Goal: Navigation & Orientation: Find specific page/section

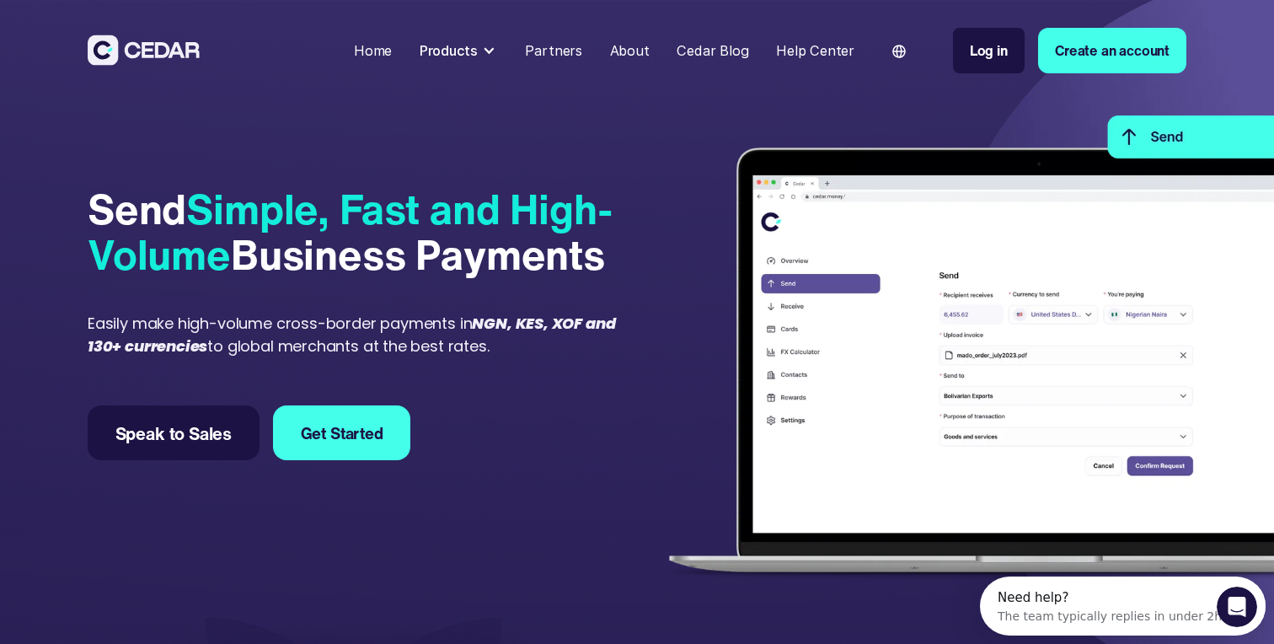
click at [465, 49] on div "Products" at bounding box center [449, 50] width 58 height 20
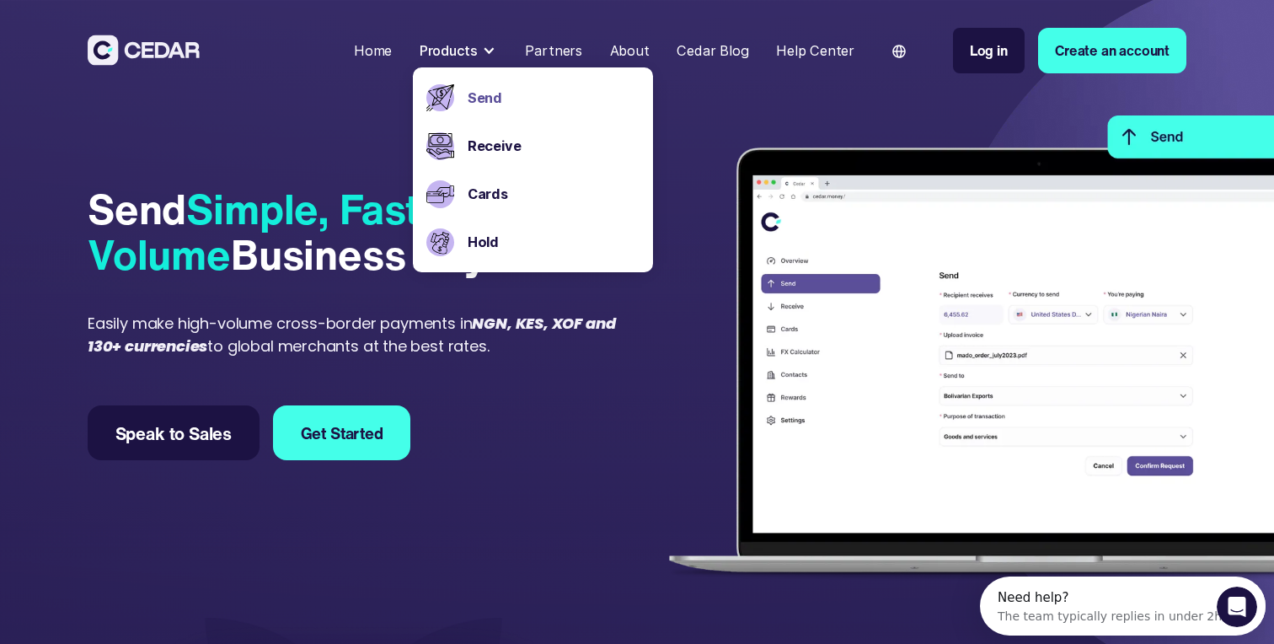
click at [342, 137] on div "Send Simple, Fast and High-Volume Business Payments Easily make high-volume cro…" at bounding box center [359, 323] width 543 height 485
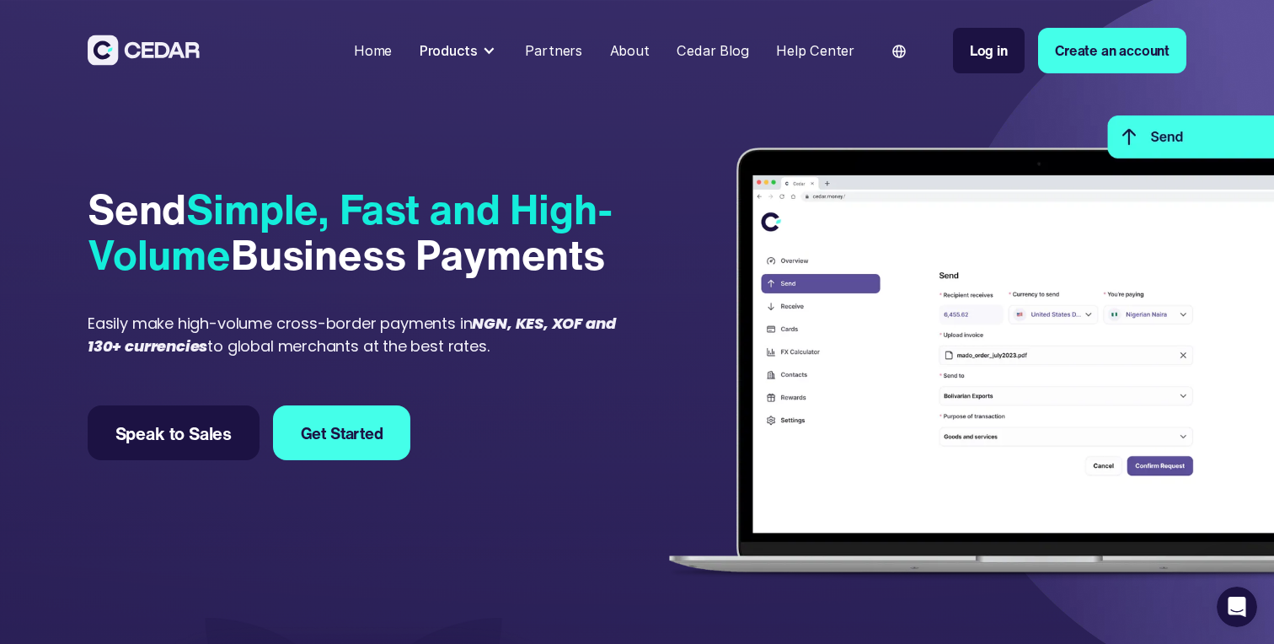
click at [478, 49] on div "Products" at bounding box center [449, 50] width 58 height 20
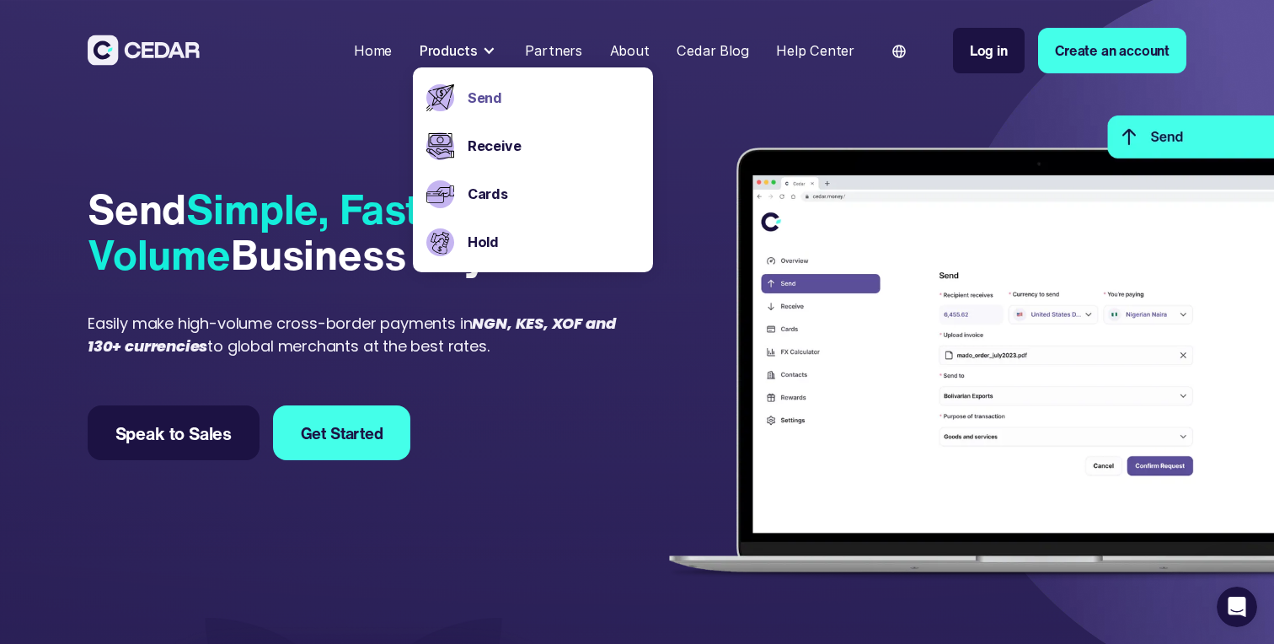
click at [495, 93] on link "Send" at bounding box center [554, 98] width 172 height 20
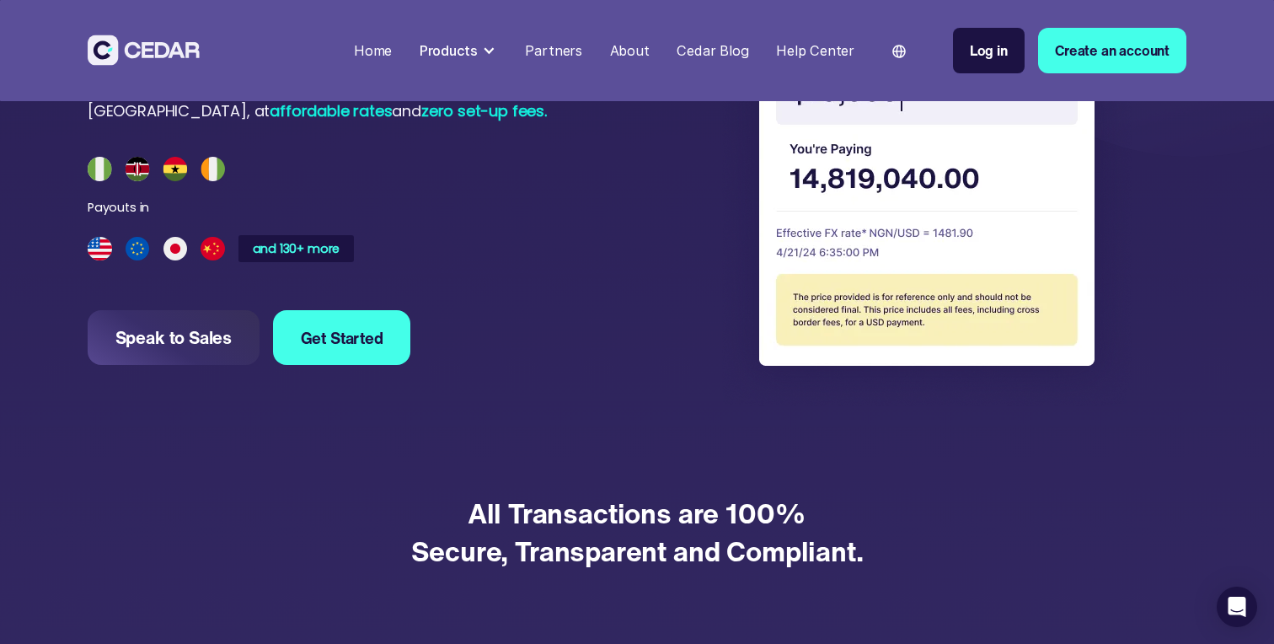
scroll to position [1602, 0]
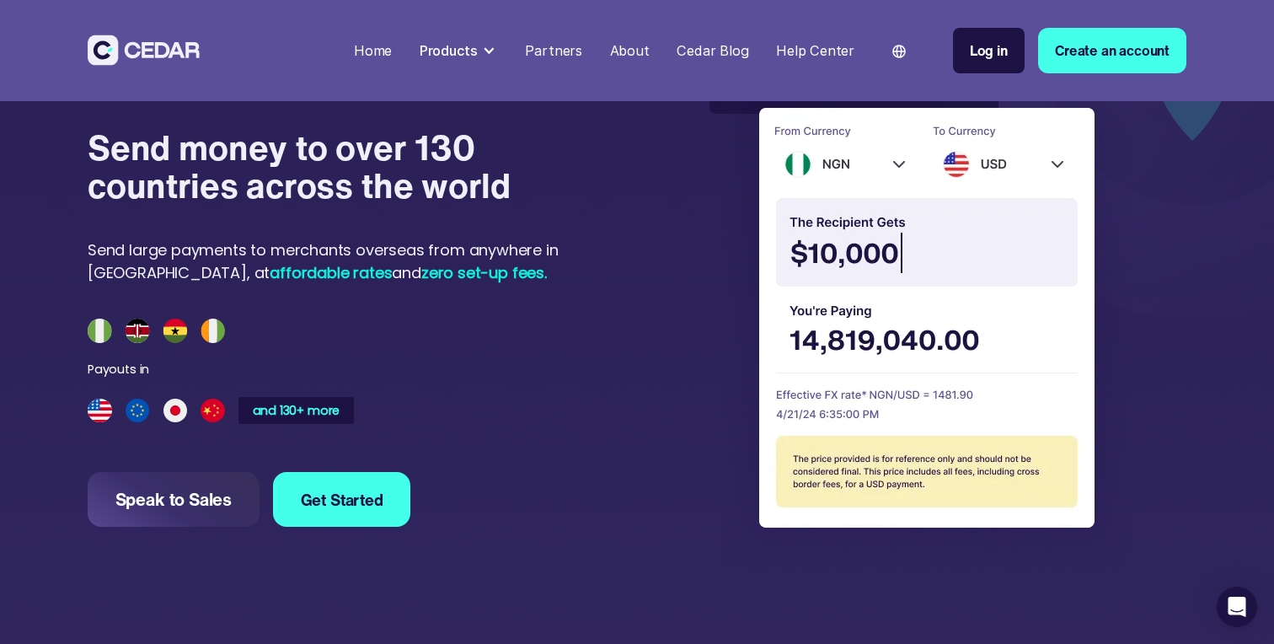
click at [176, 328] on img at bounding box center [156, 331] width 137 height 24
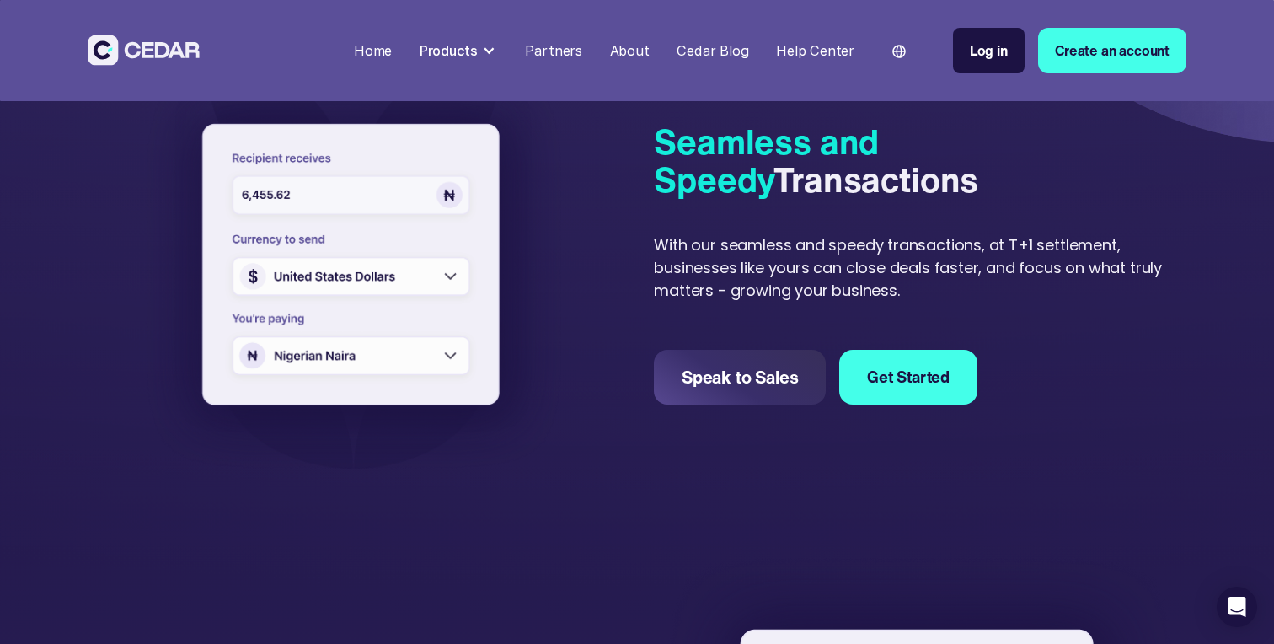
scroll to position [225, 0]
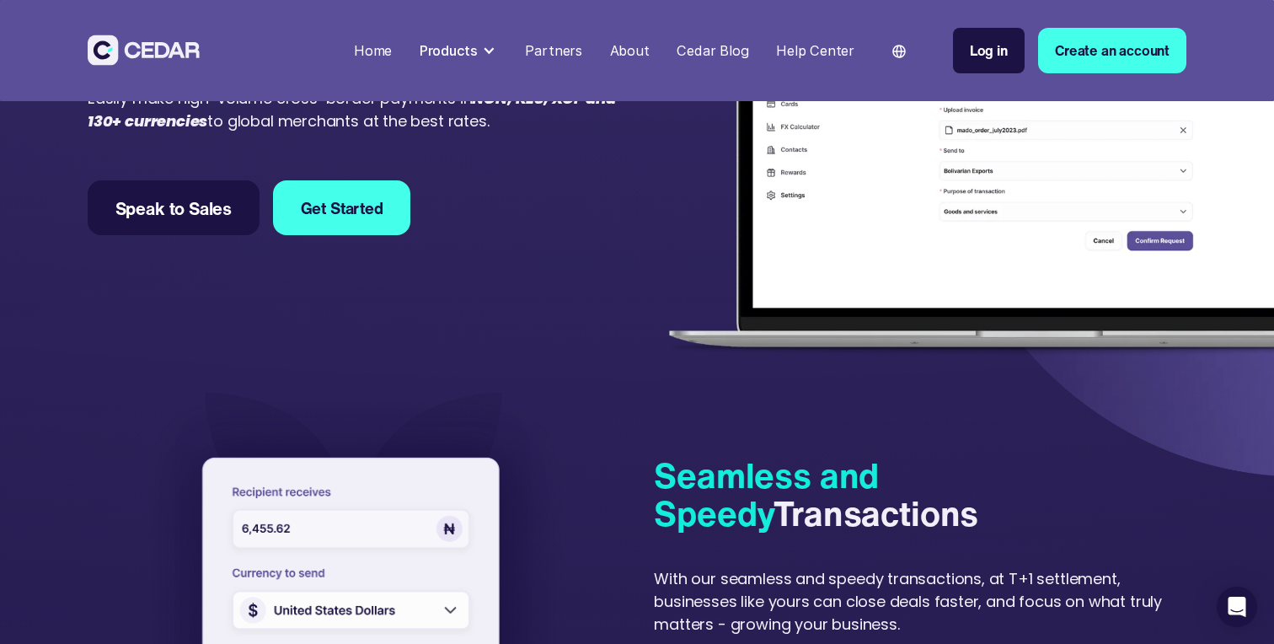
click at [486, 46] on div "Products" at bounding box center [459, 50] width 92 height 35
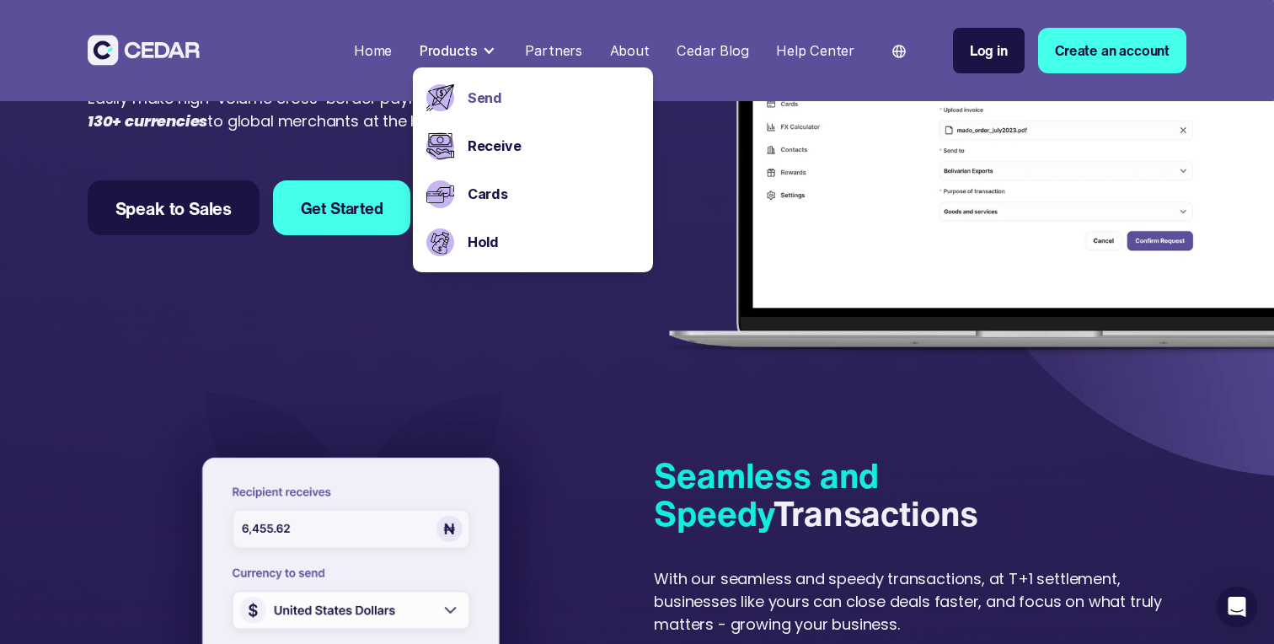
click at [769, 17] on nav "Home Products Send Receive Cards Hold Partners About Cedar Blog Help Center Lan…" at bounding box center [766, 50] width 839 height 87
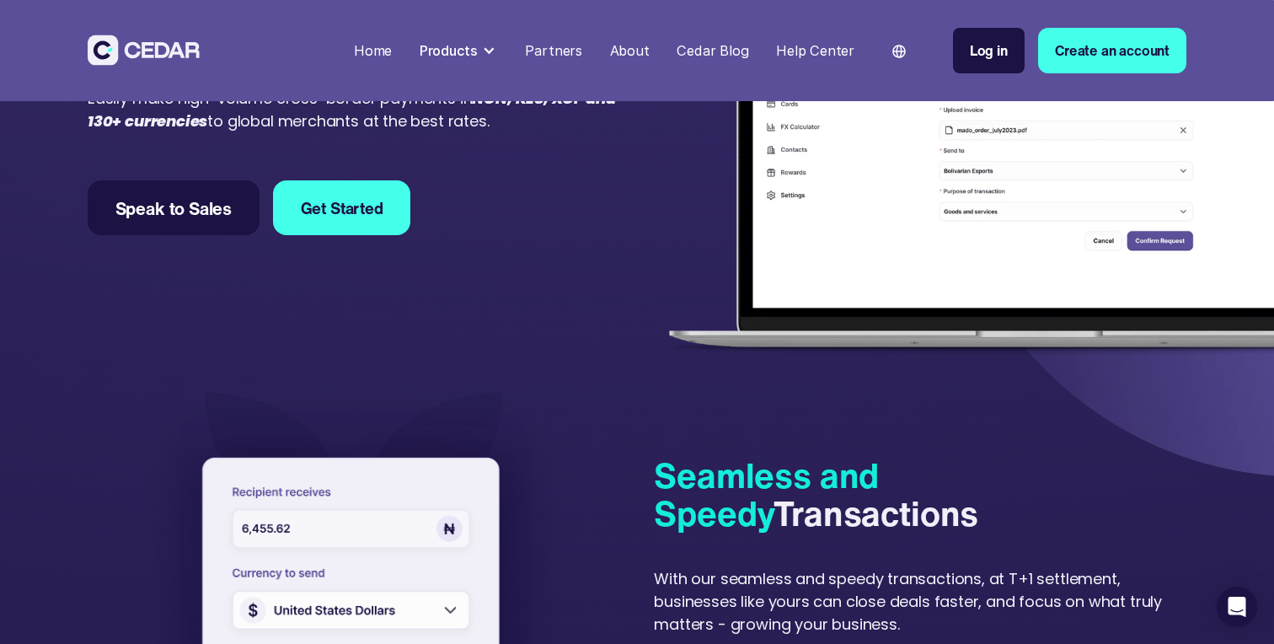
scroll to position [0, 0]
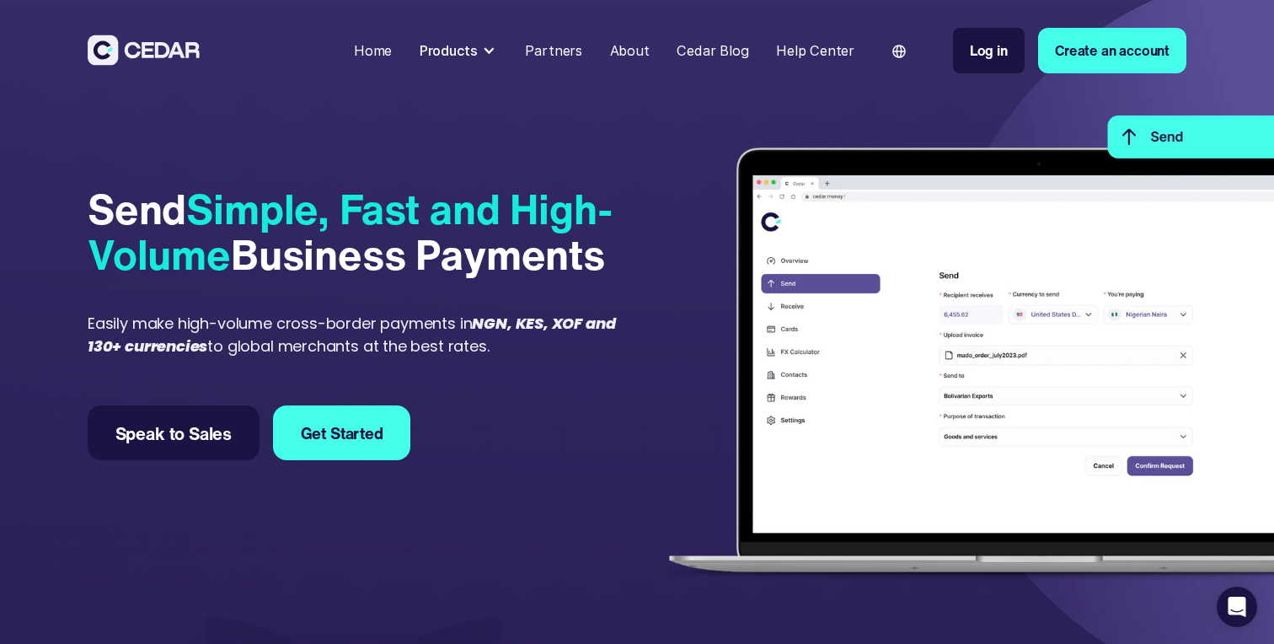
click at [478, 51] on div "Products" at bounding box center [449, 50] width 58 height 20
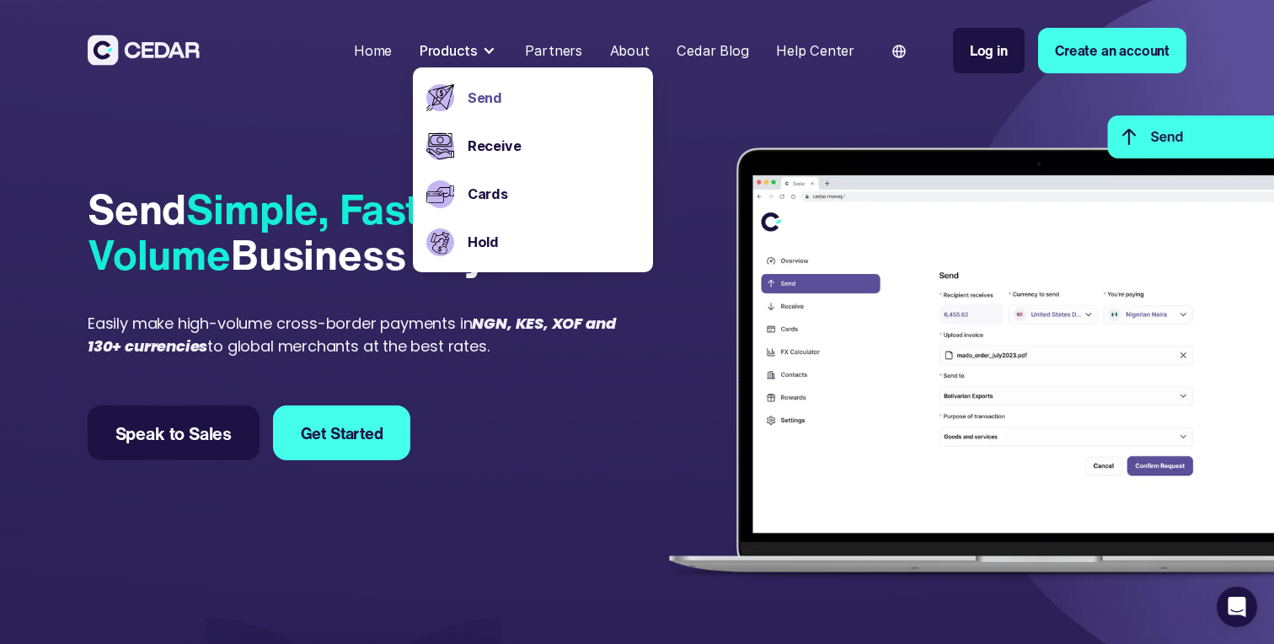
click at [365, 127] on div "Send Simple, Fast and High-Volume Business Payments Easily make high-volume cro…" at bounding box center [359, 323] width 543 height 485
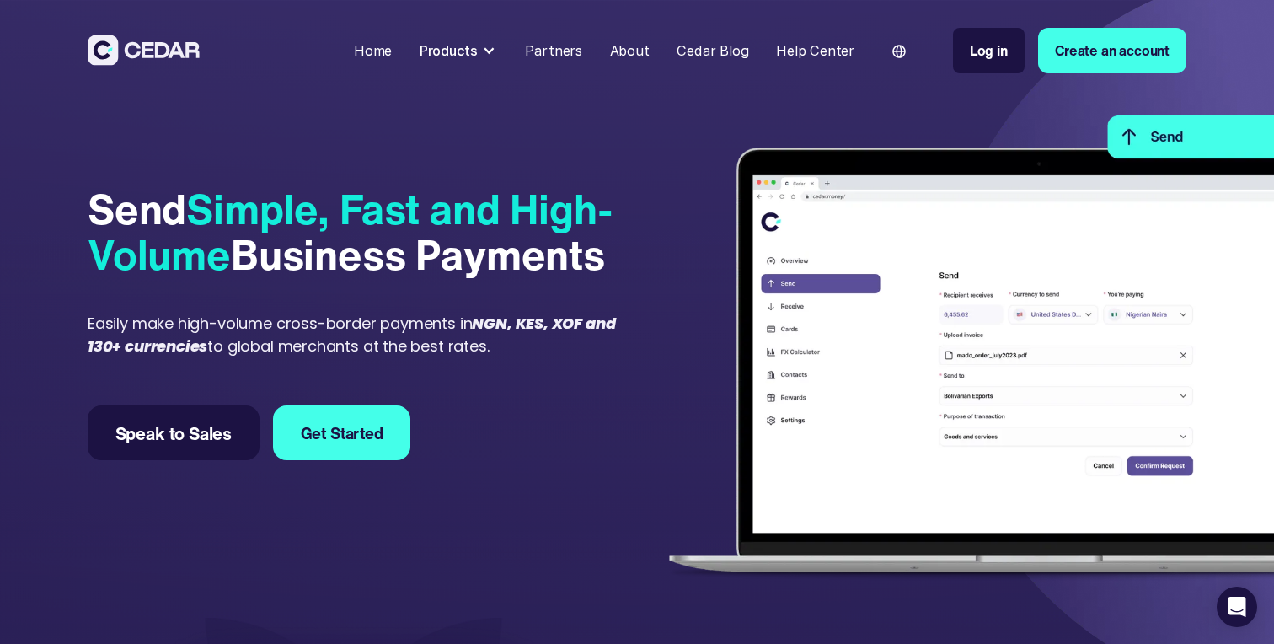
click at [474, 48] on div "Products" at bounding box center [449, 50] width 58 height 20
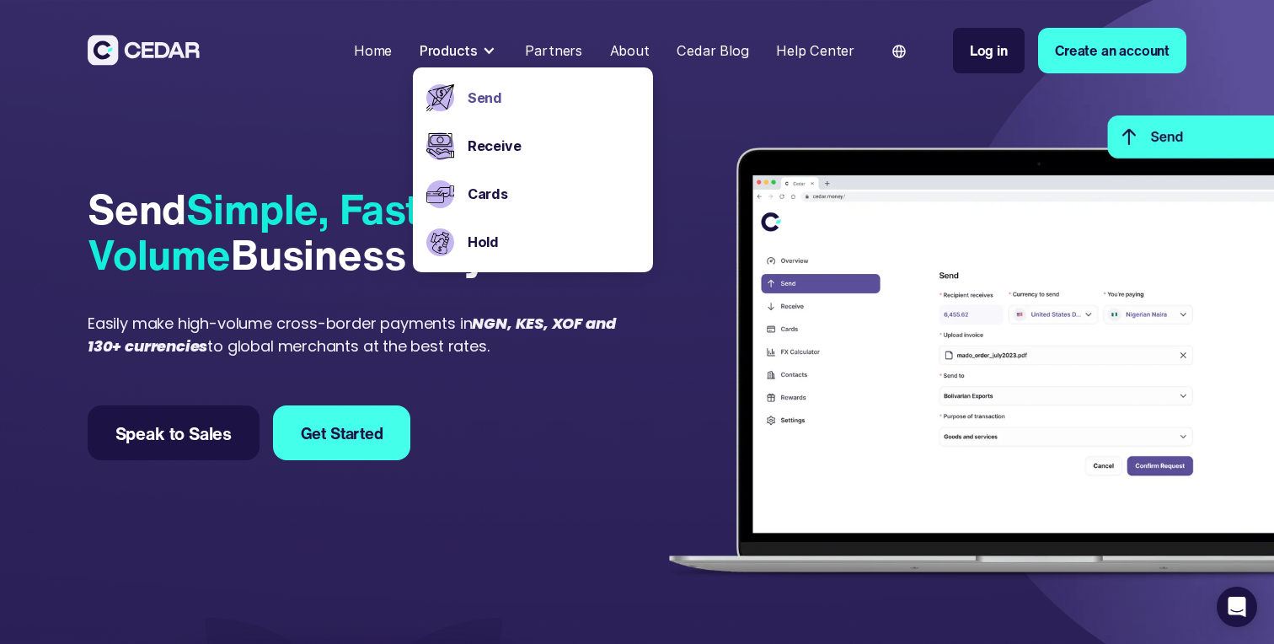
click at [872, 127] on img at bounding box center [963, 355] width 622 height 481
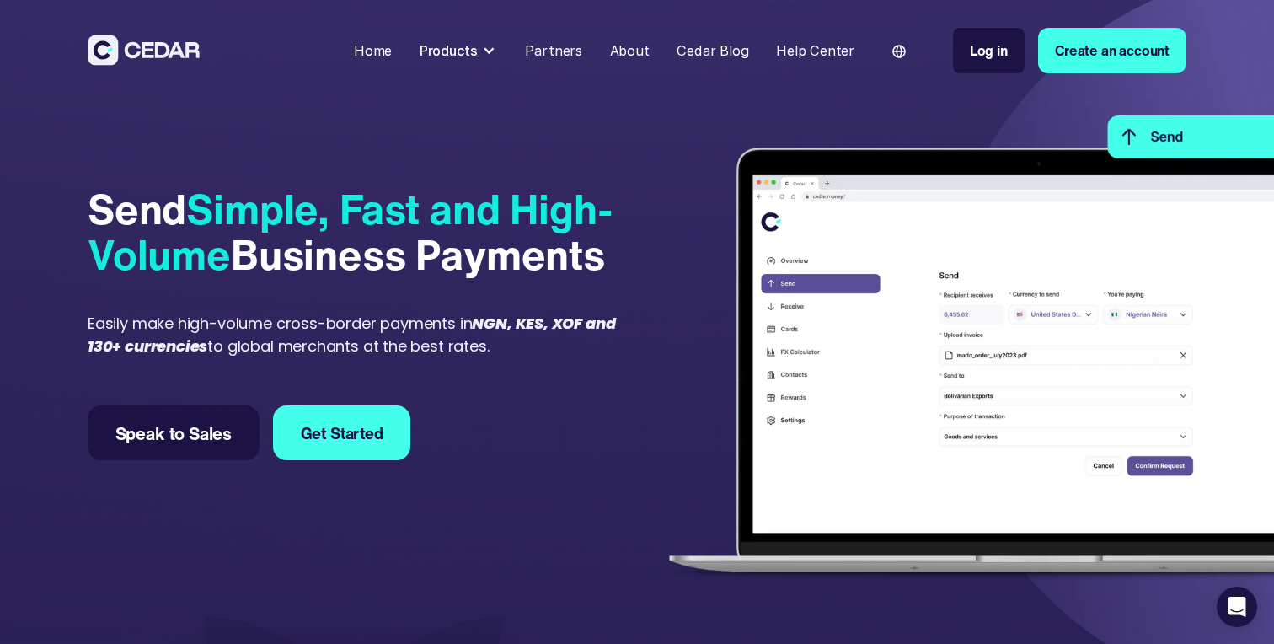
click at [399, 54] on link "Home" at bounding box center [373, 50] width 52 height 37
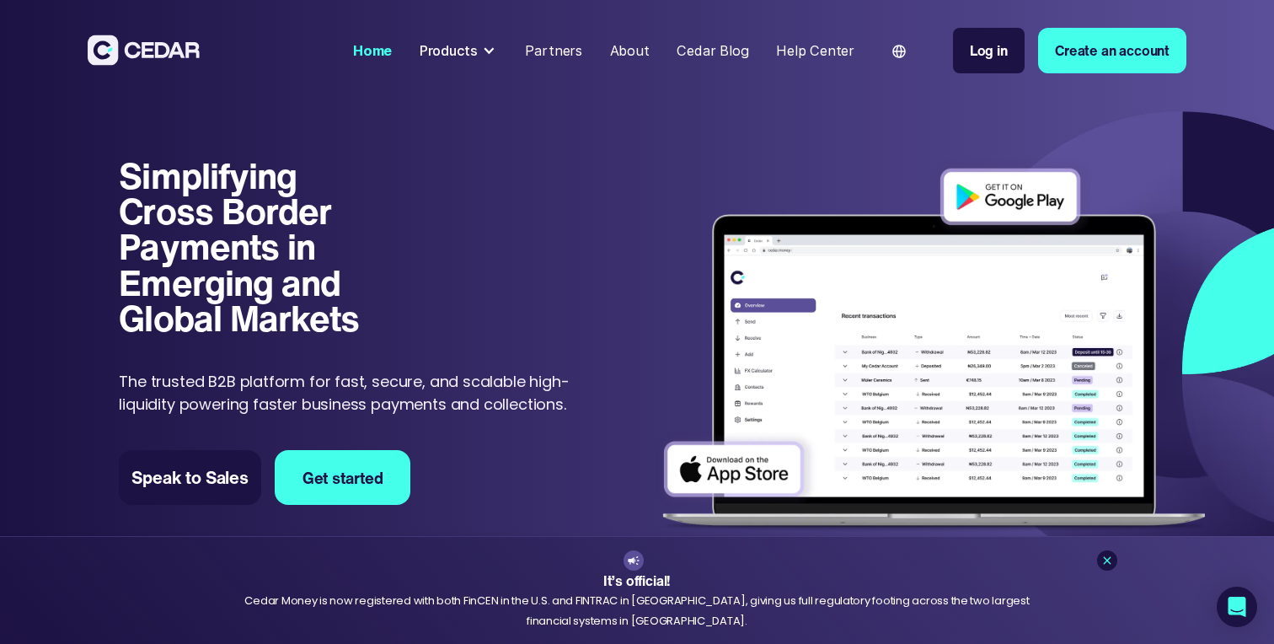
click at [495, 56] on div at bounding box center [488, 50] width 13 height 13
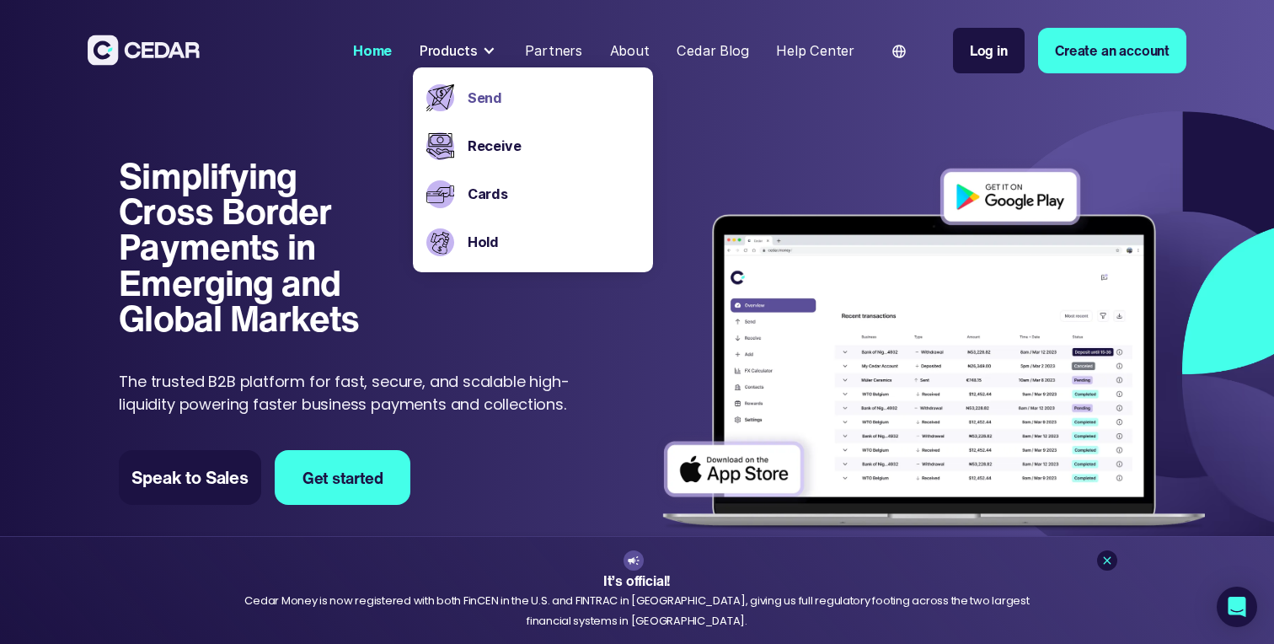
click at [479, 94] on link "Send" at bounding box center [554, 98] width 172 height 20
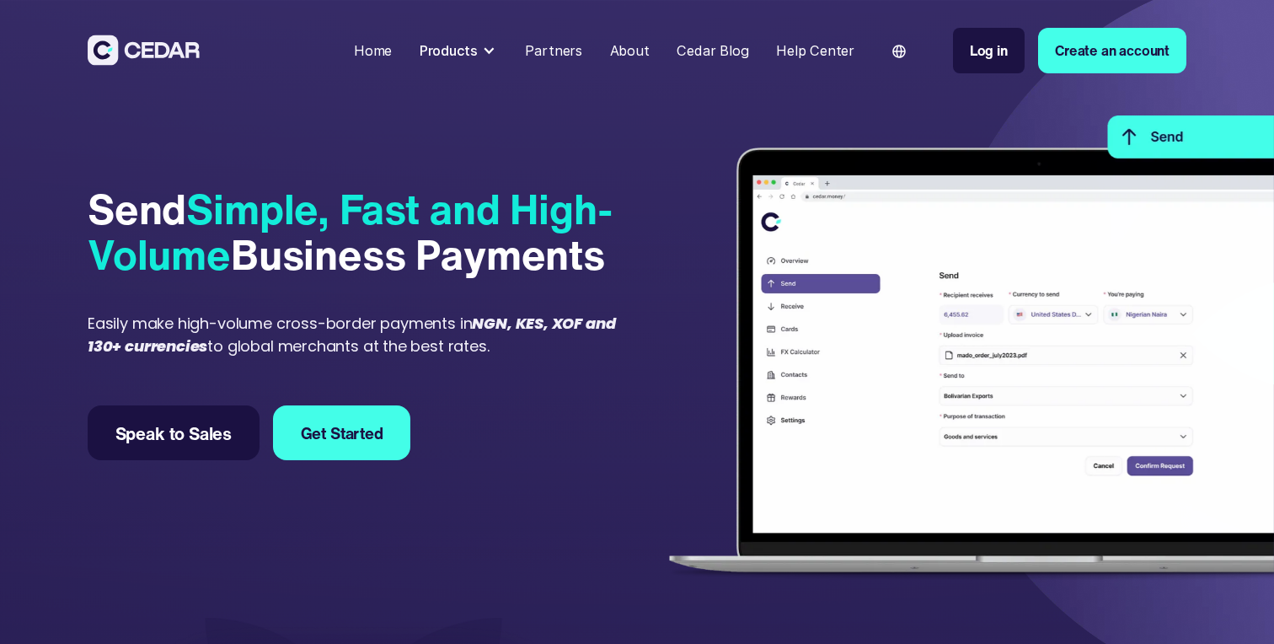
click at [505, 59] on div "Products" at bounding box center [459, 50] width 92 height 35
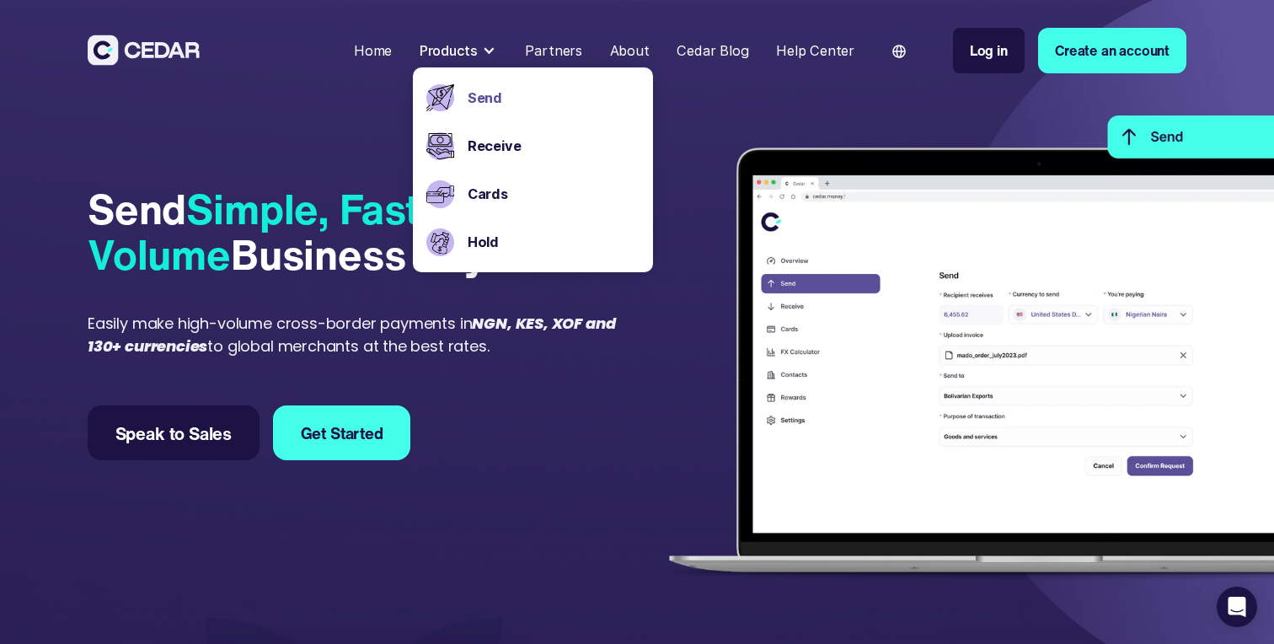
click at [535, 51] on div "Partners" at bounding box center [553, 50] width 57 height 20
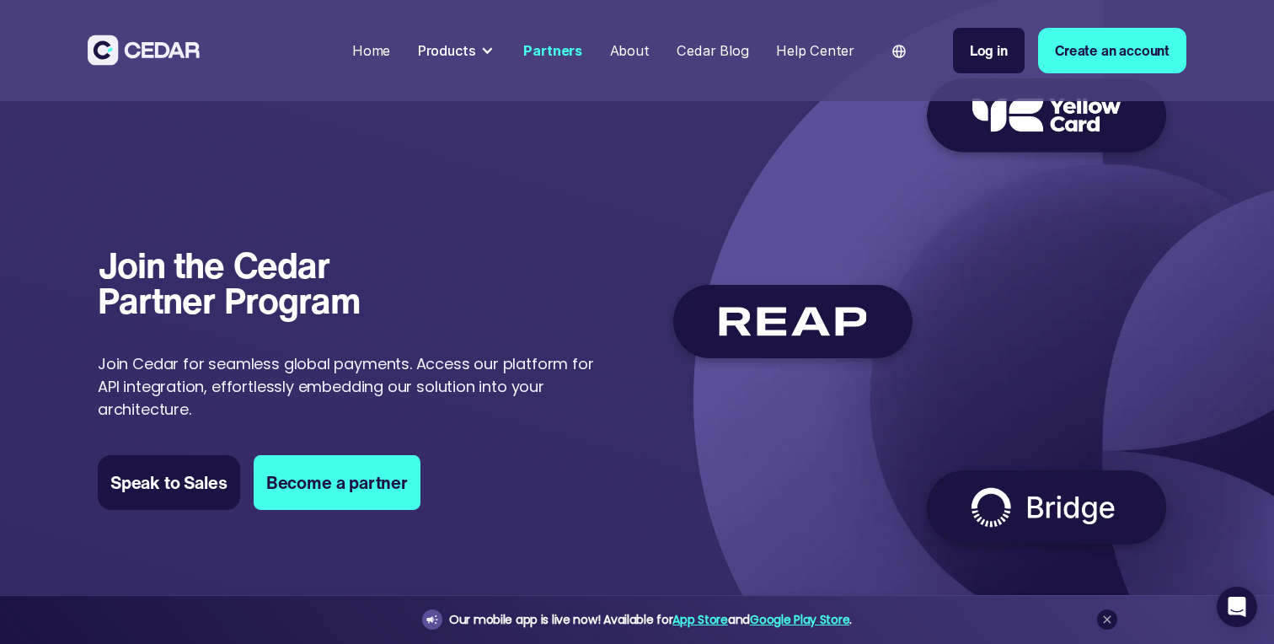
scroll to position [21, 0]
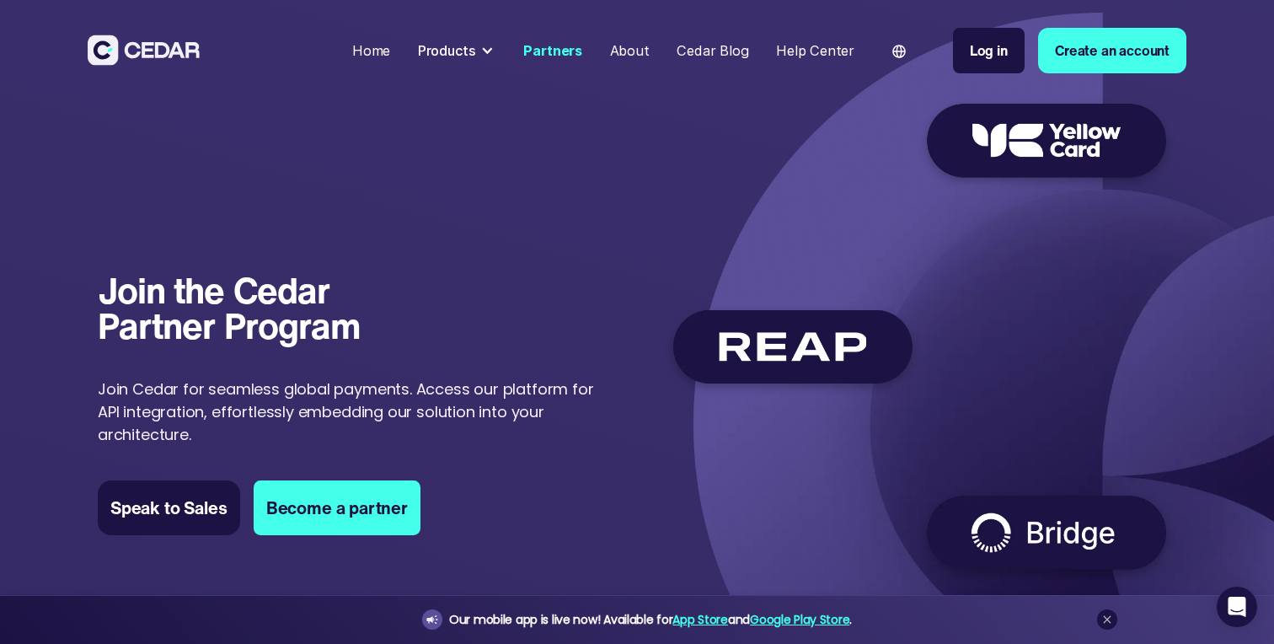
click at [1030, 133] on img at bounding box center [919, 332] width 513 height 501
click at [750, 365] on img at bounding box center [919, 332] width 513 height 501
click at [1044, 544] on img at bounding box center [919, 332] width 513 height 501
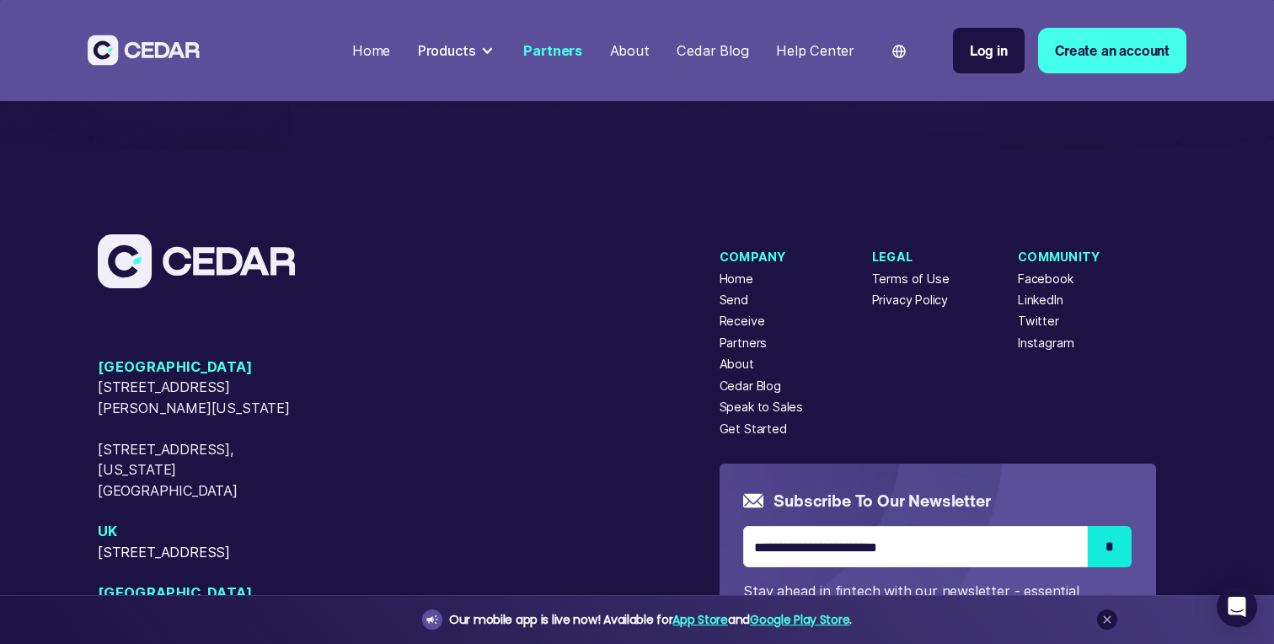
scroll to position [112, 0]
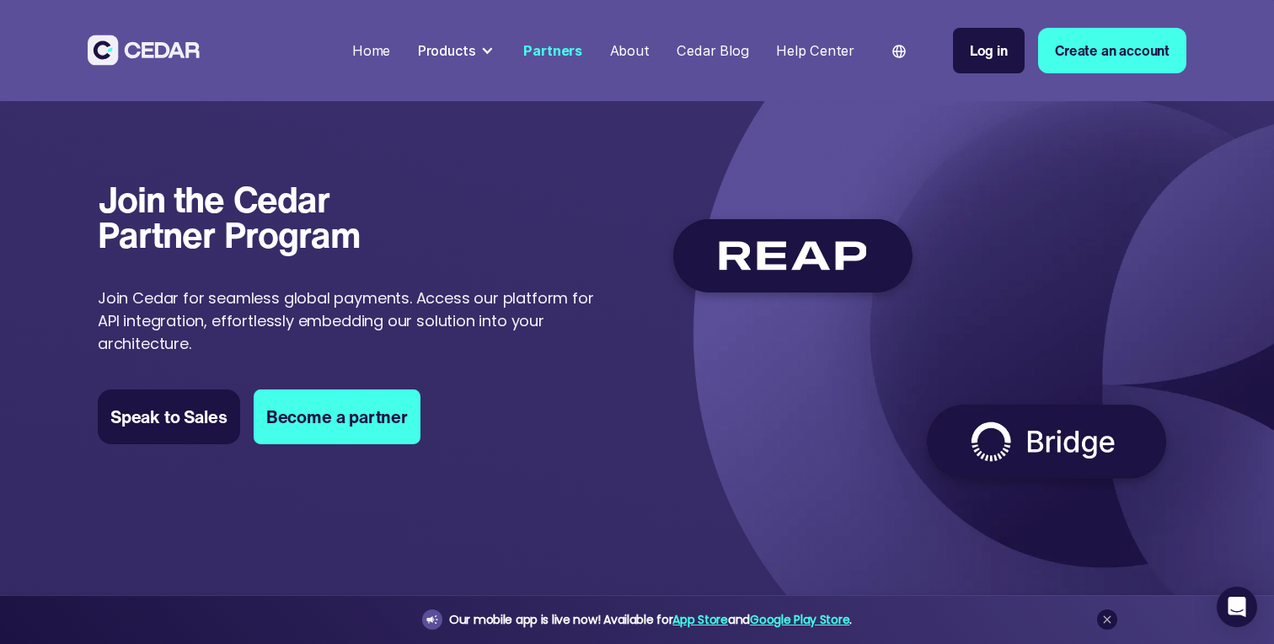
click at [384, 58] on div "Home" at bounding box center [371, 50] width 38 height 20
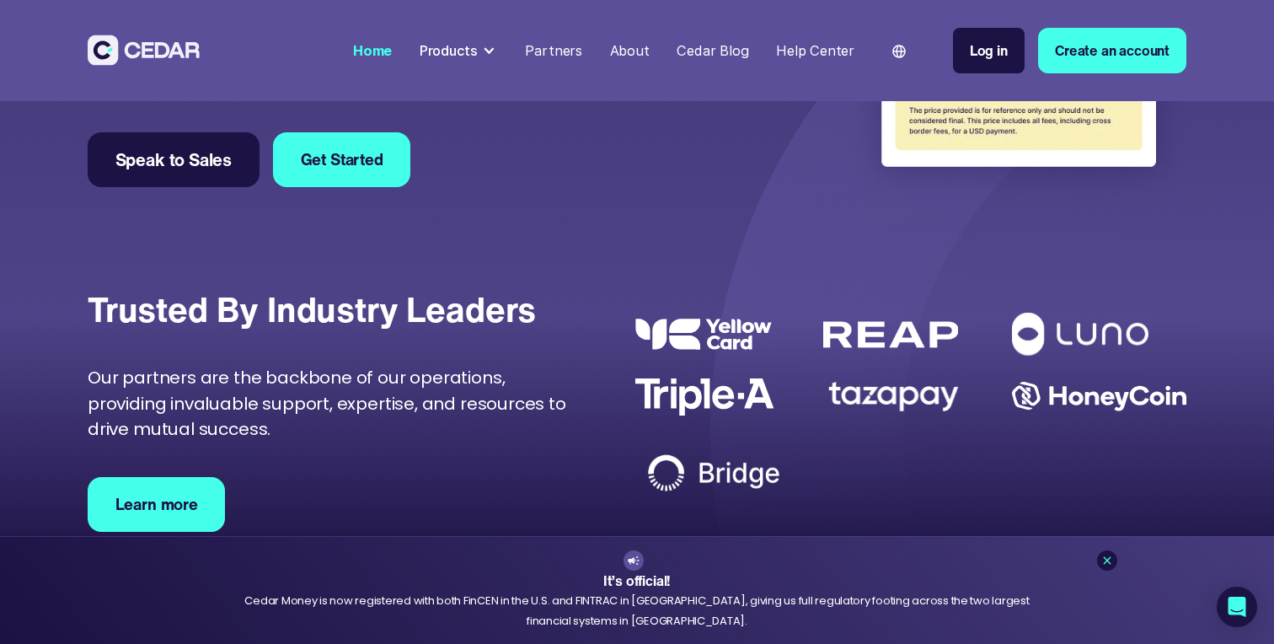
scroll to position [4903, 0]
